Goal: Task Accomplishment & Management: Manage account settings

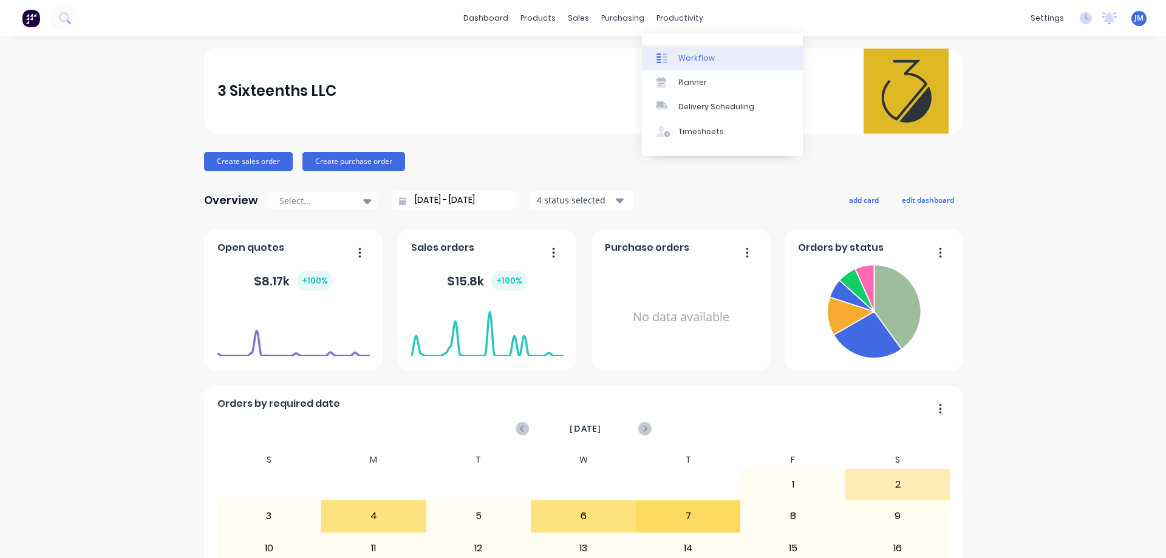
click at [677, 63] on link "Workflow" at bounding box center [722, 58] width 161 height 24
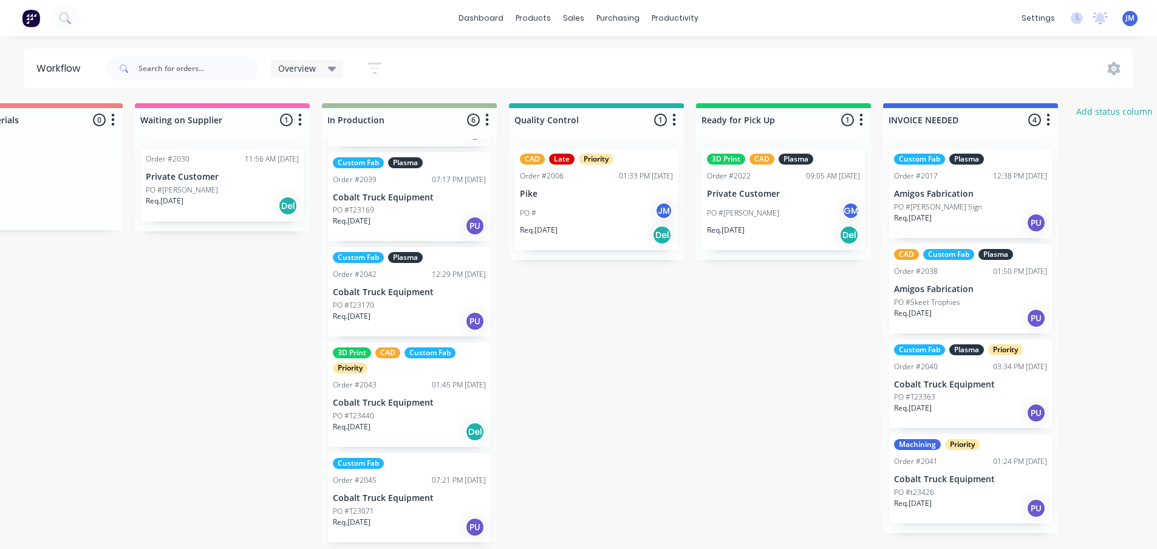
scroll to position [188, 0]
click at [405, 497] on p "Cobalt Truck Equipment" at bounding box center [409, 498] width 153 height 10
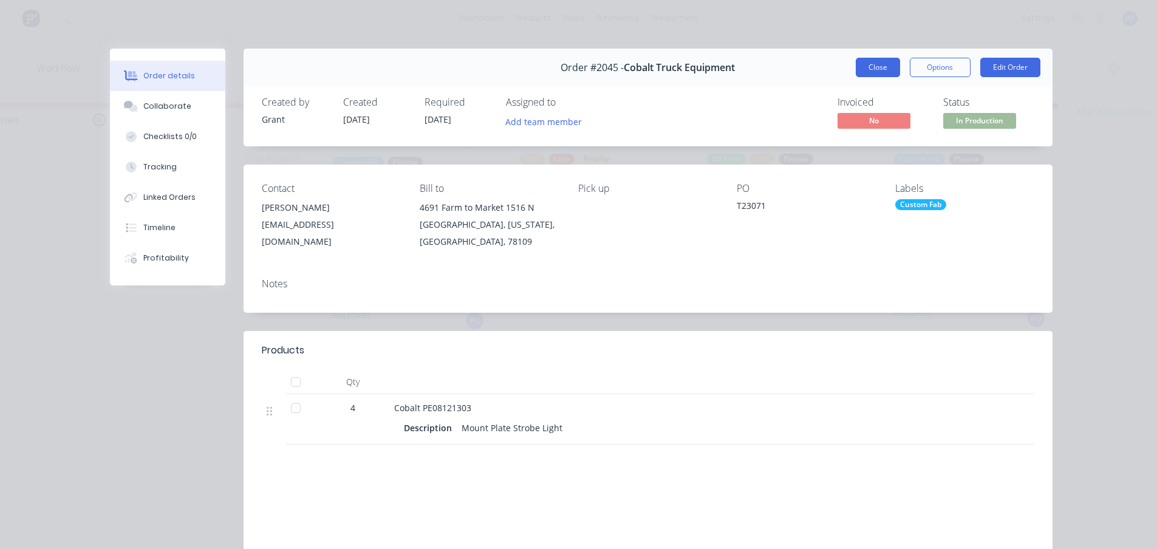
click at [868, 61] on button "Close" at bounding box center [878, 67] width 44 height 19
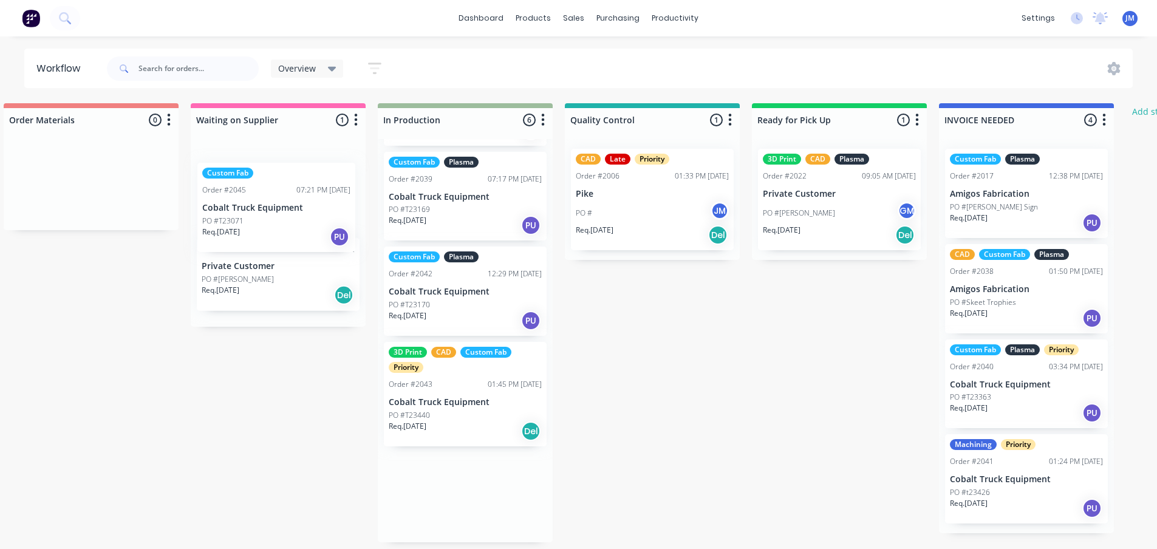
drag, startPoint x: 430, startPoint y: 505, endPoint x: 297, endPoint y: 209, distance: 324.2
click at [297, 209] on div "Quote Adjustment Needed 0 Status colour #6A5ACD hex #6A5ACD Save Cancel Notific…" at bounding box center [409, 322] width 2378 height 439
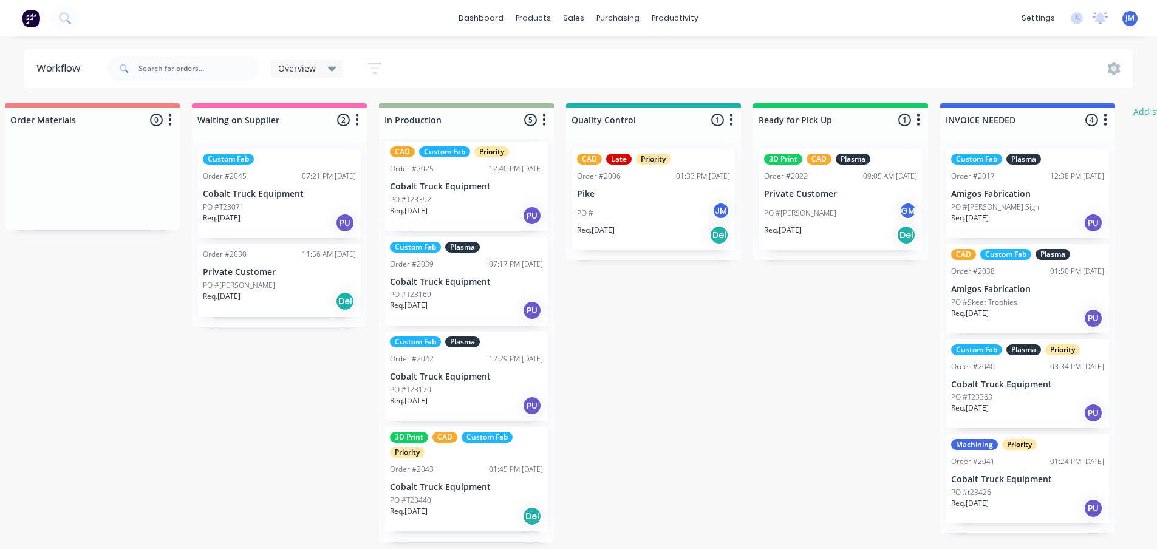
scroll to position [92, 0]
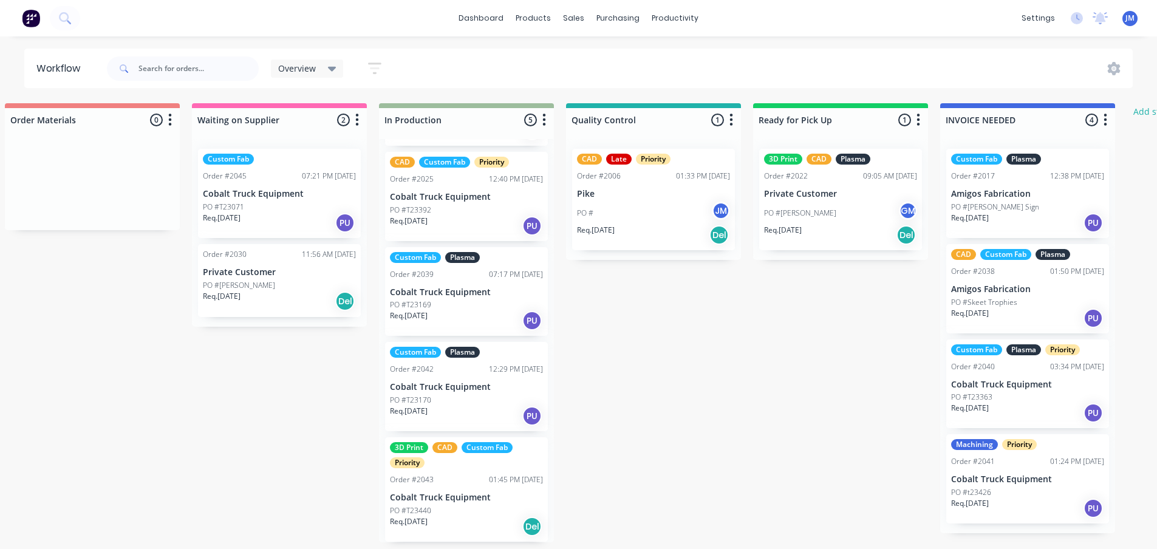
click at [308, 202] on div "PO #T23071" at bounding box center [279, 207] width 153 height 11
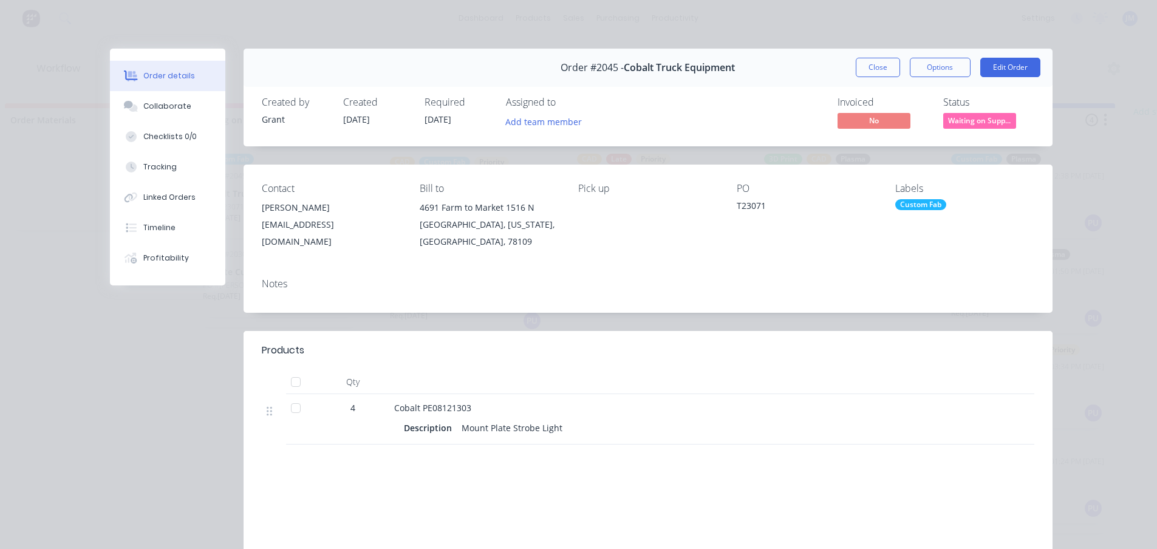
click at [910, 209] on div "Custom Fab" at bounding box center [921, 204] width 51 height 11
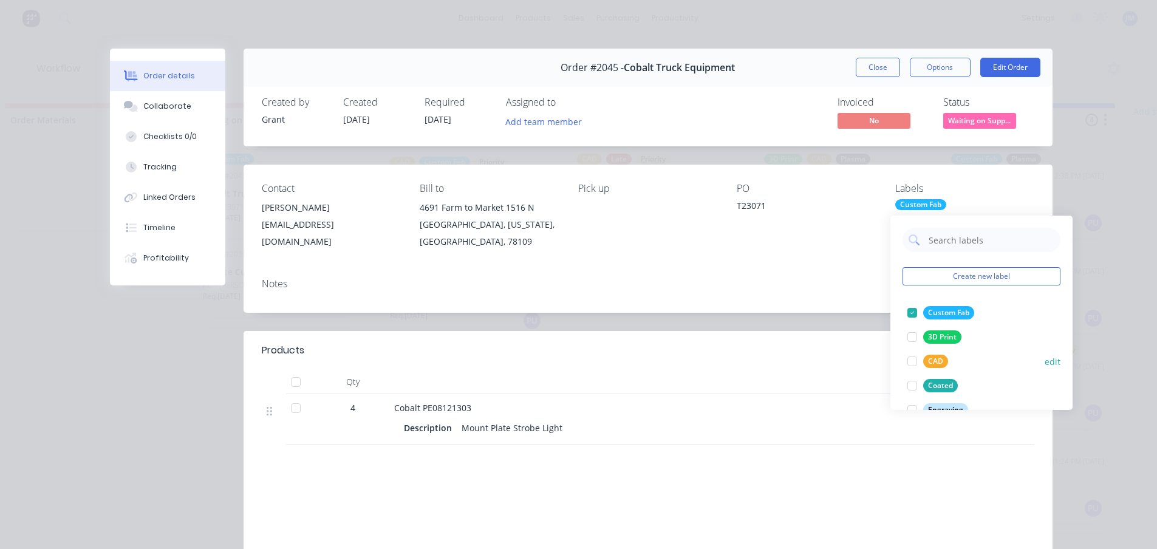
scroll to position [122, 0]
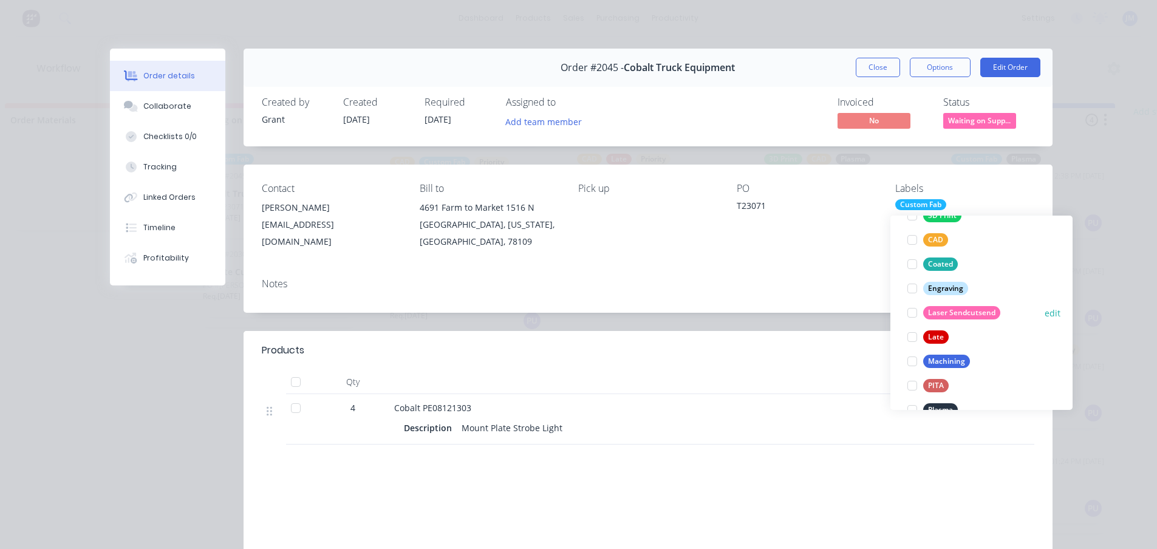
click at [913, 309] on div at bounding box center [912, 313] width 24 height 24
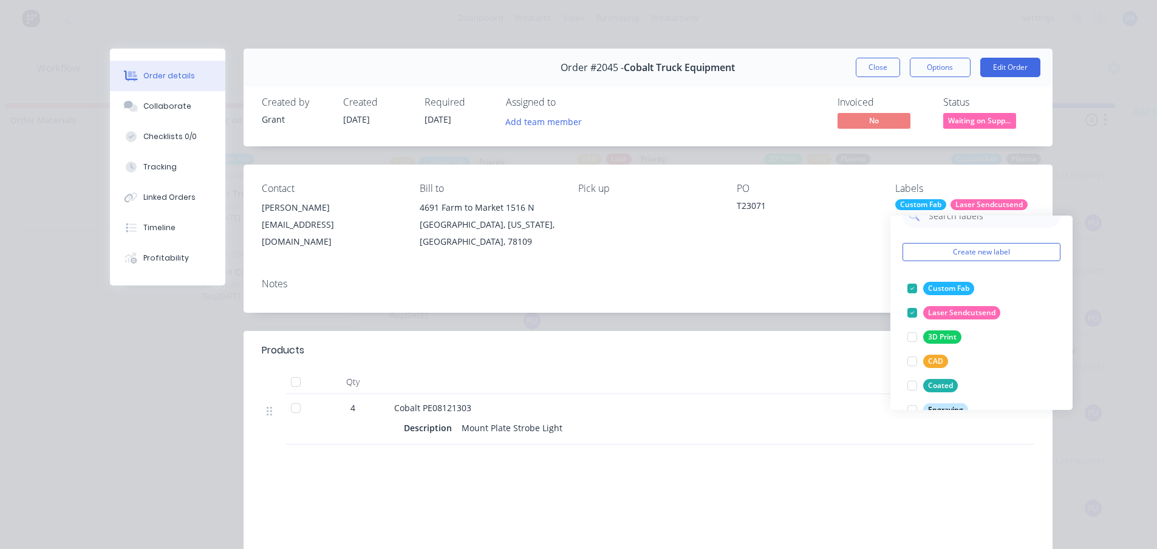
click at [858, 292] on div "Notes" at bounding box center [648, 291] width 809 height 44
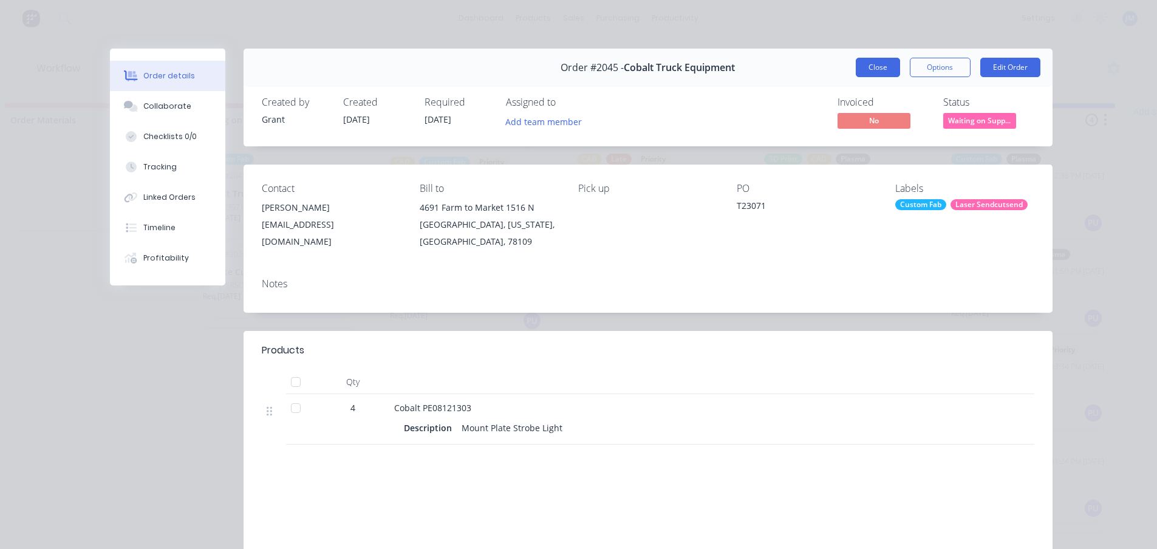
click at [872, 72] on button "Close" at bounding box center [878, 67] width 44 height 19
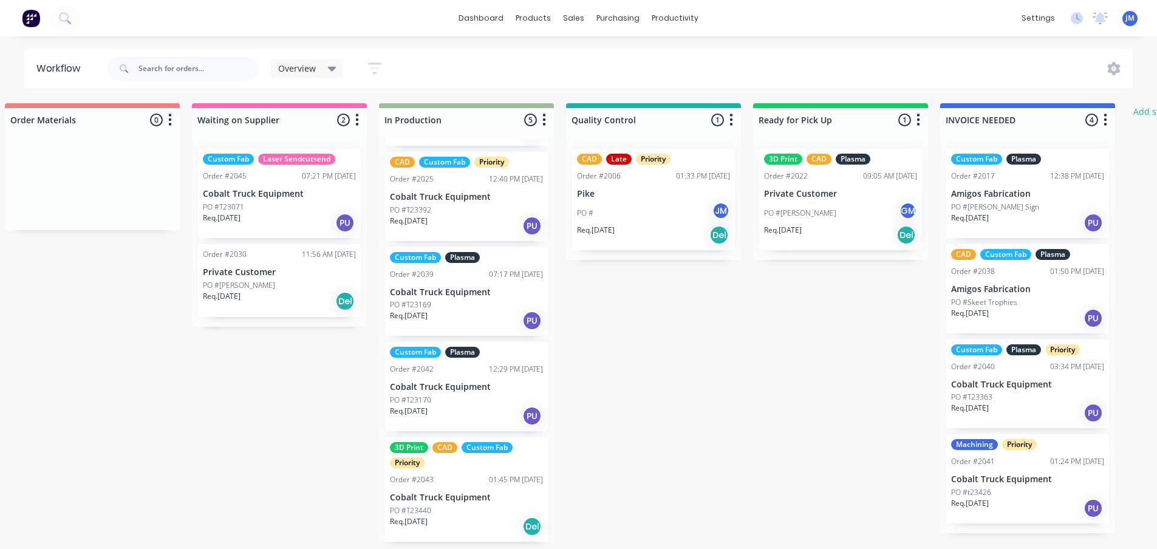
click at [617, 393] on div "Quote Adjustment Needed 0 Status colour #6A5ACD hex #6A5ACD Save Cancel Notific…" at bounding box center [410, 322] width 2378 height 439
click at [467, 402] on div "PO #T23170" at bounding box center [466, 400] width 153 height 11
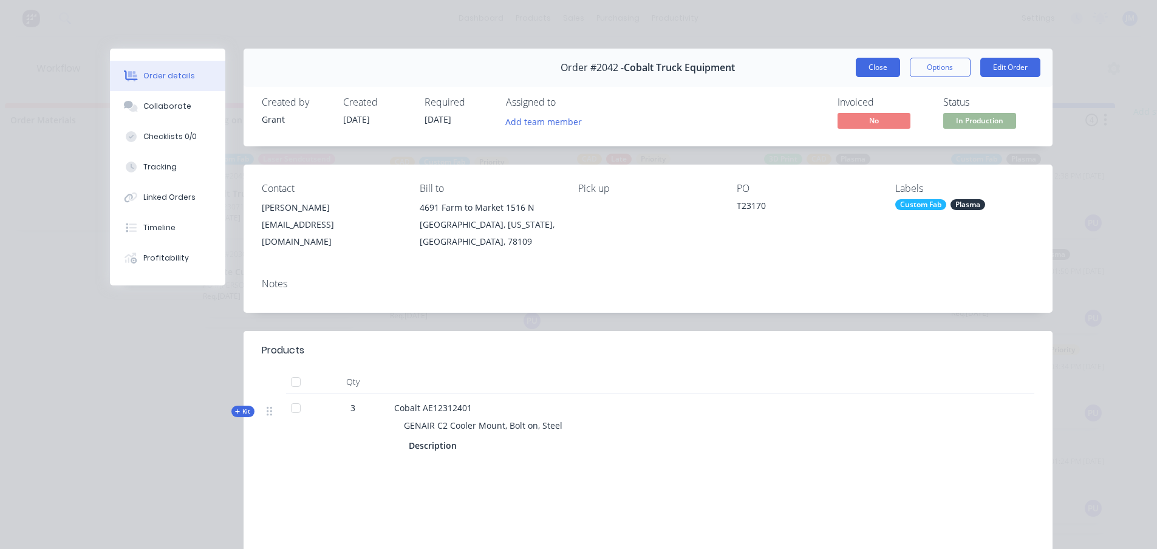
click at [872, 75] on button "Close" at bounding box center [878, 67] width 44 height 19
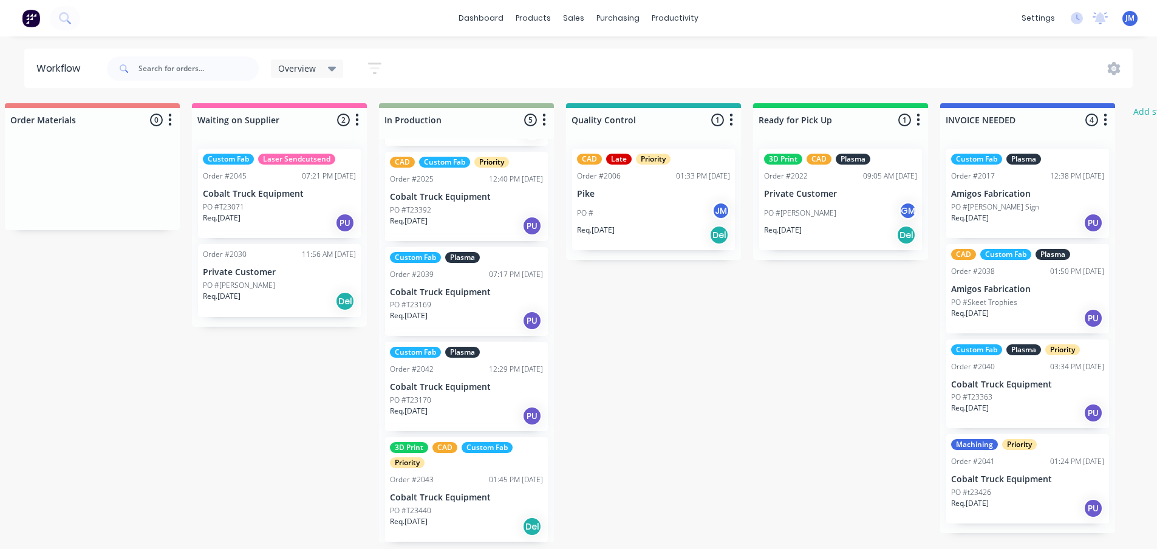
click at [468, 312] on div "Req. [DATE] PU" at bounding box center [466, 320] width 153 height 21
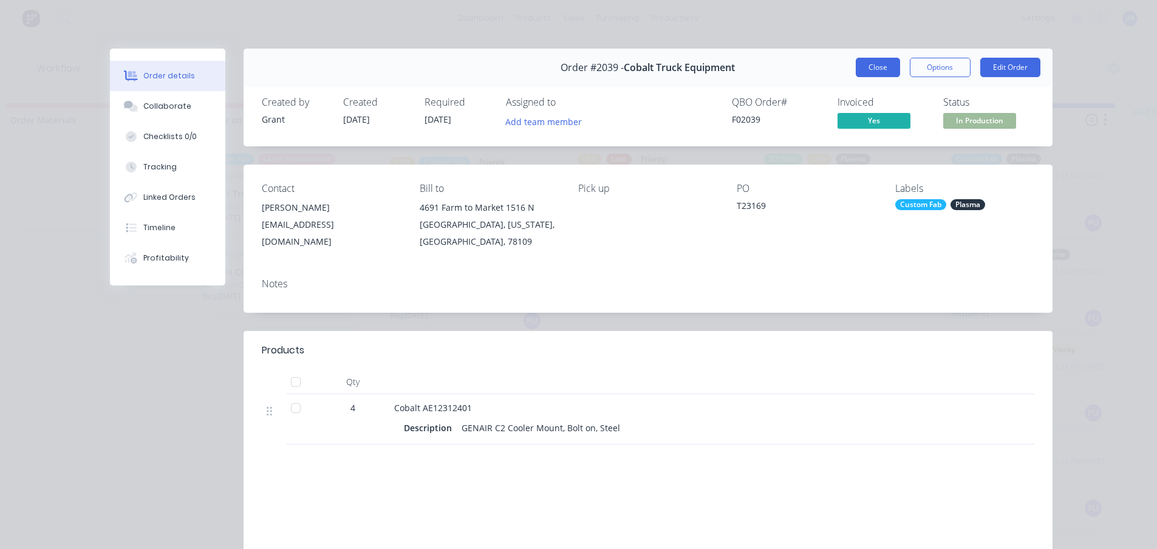
click at [872, 67] on button "Close" at bounding box center [878, 67] width 44 height 19
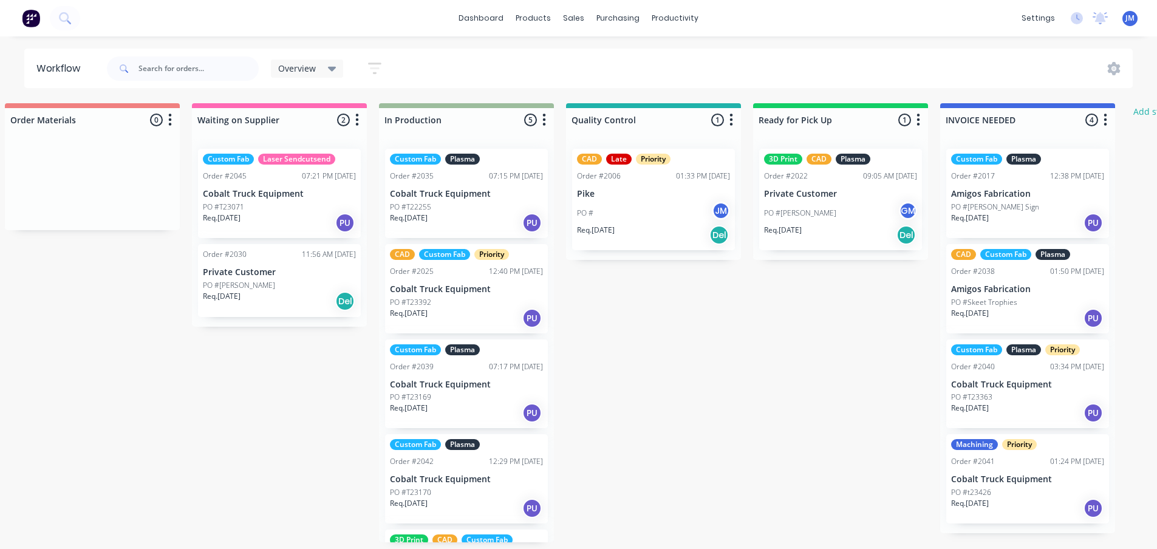
scroll to position [0, 770]
click at [498, 222] on div "Req. [DATE] PU" at bounding box center [466, 223] width 153 height 21
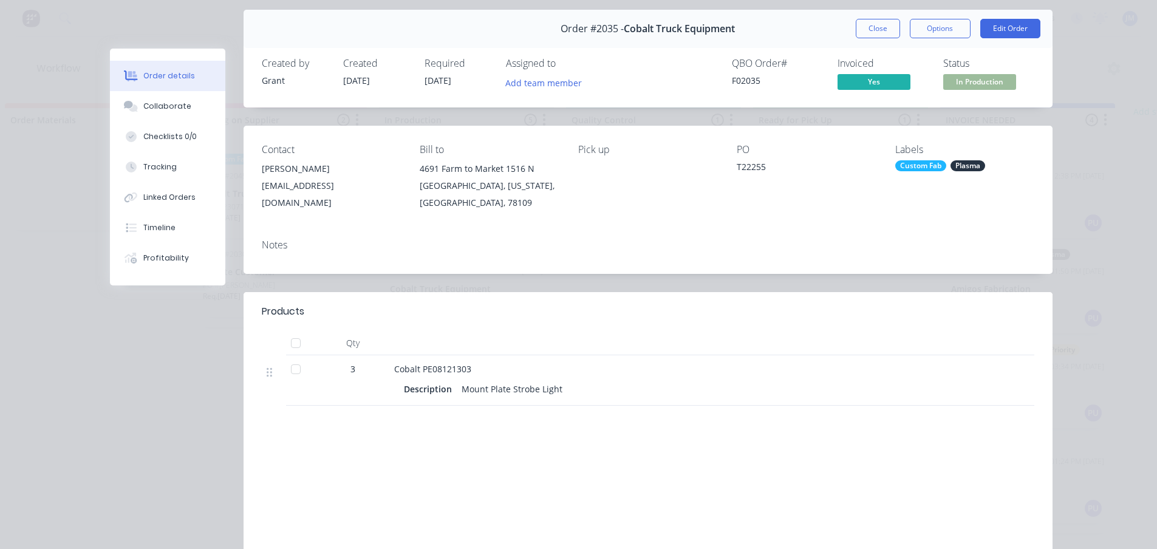
scroll to position [61, 0]
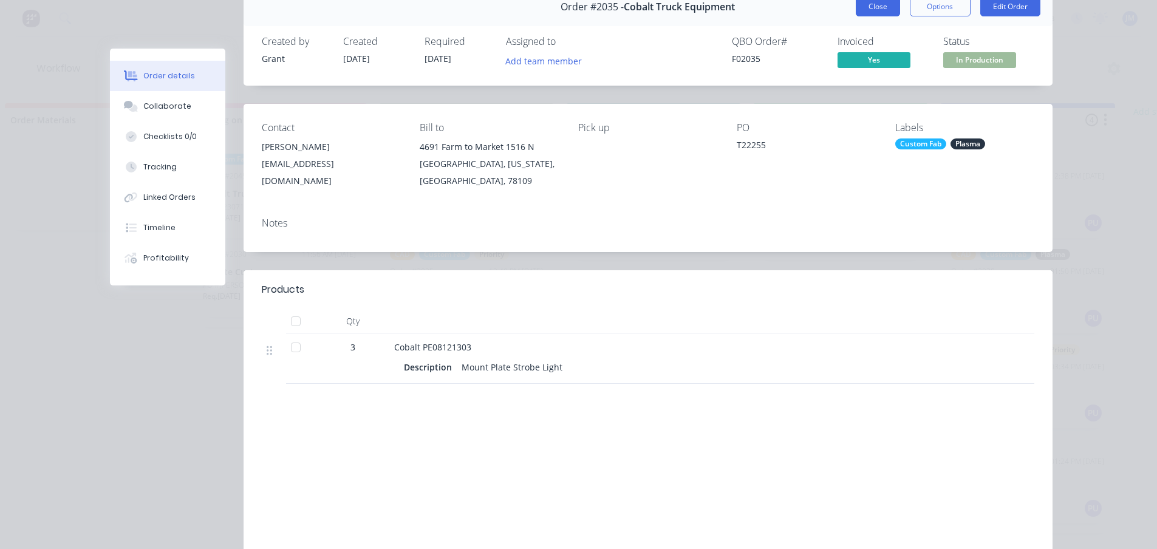
click at [883, 4] on button "Close" at bounding box center [878, 6] width 44 height 19
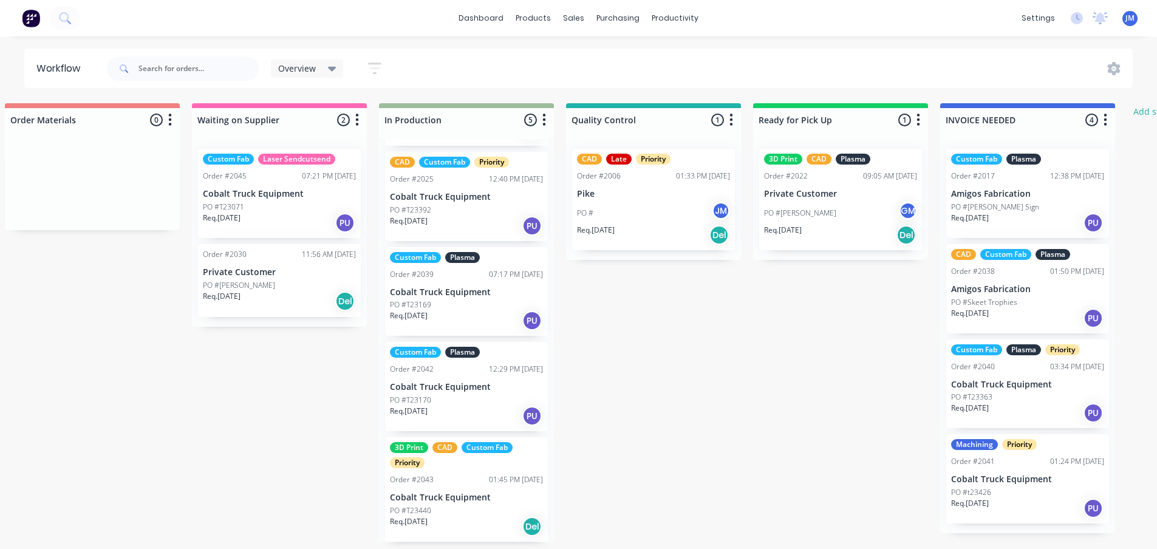
scroll to position [0, 770]
